Goal: Find specific page/section: Find specific page/section

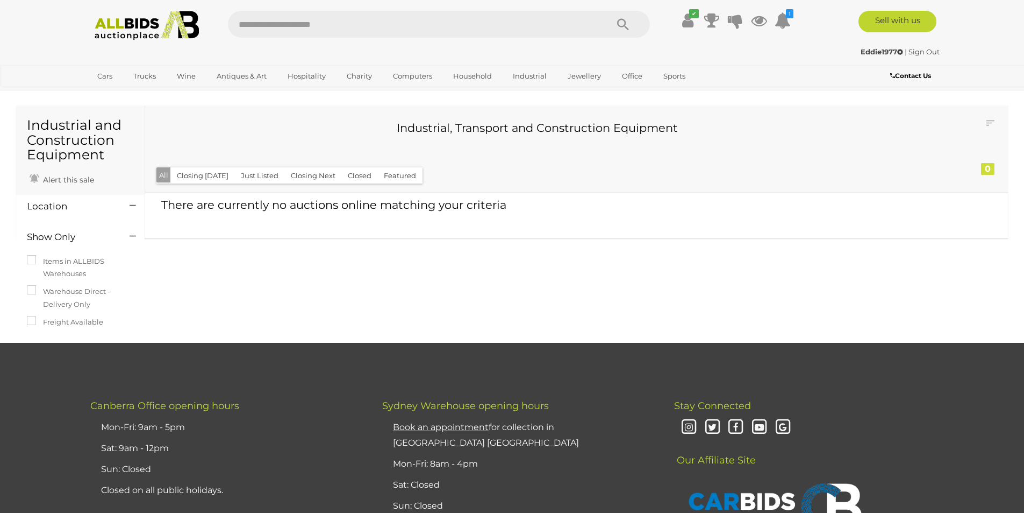
click at [118, 32] on img at bounding box center [147, 26] width 117 height 30
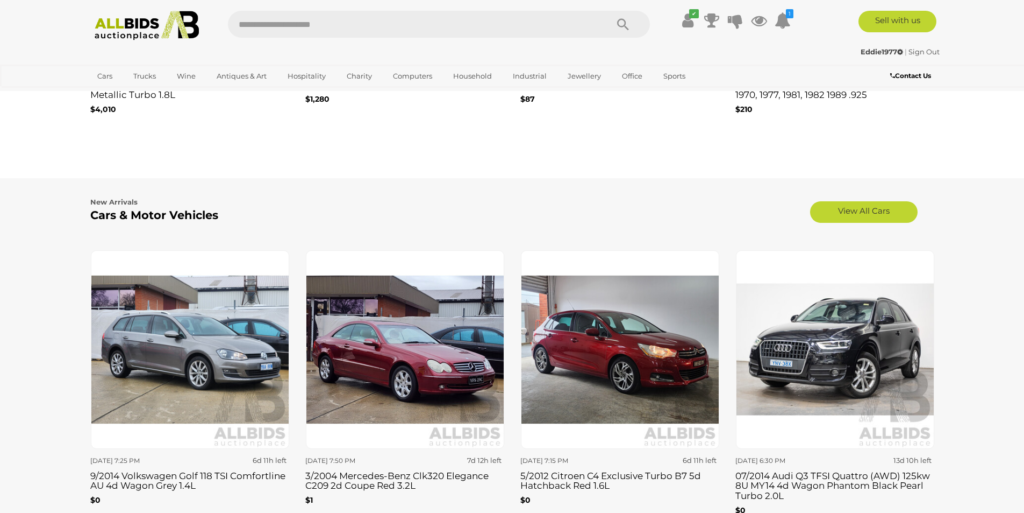
scroll to position [1129, 0]
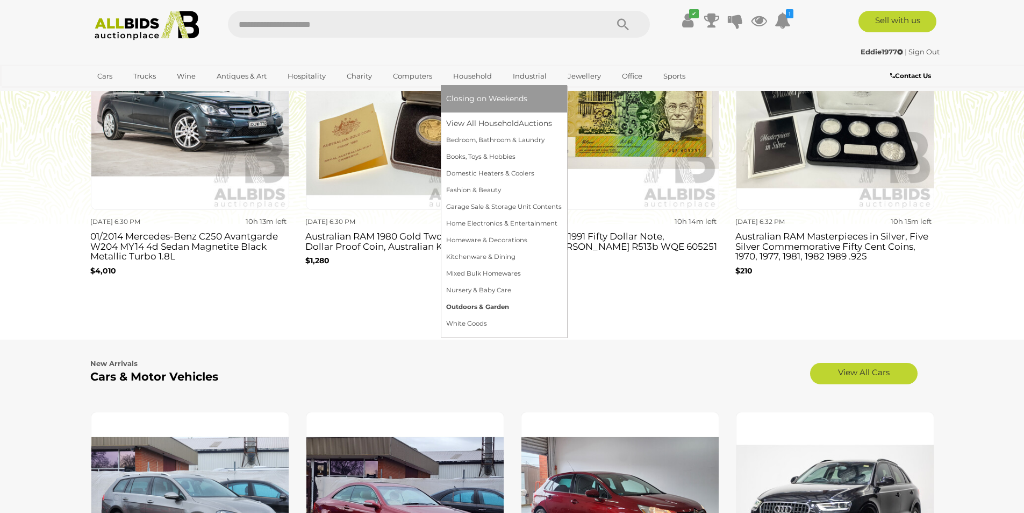
click at [492, 303] on link "Outdoors & Garden" at bounding box center [504, 306] width 116 height 17
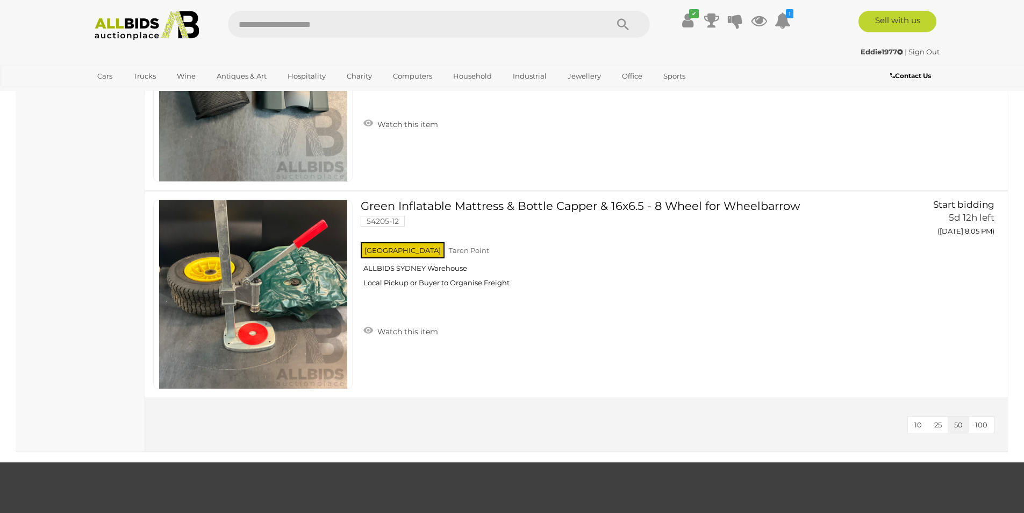
scroll to position [1882, 0]
